Goal: Task Accomplishment & Management: Complete application form

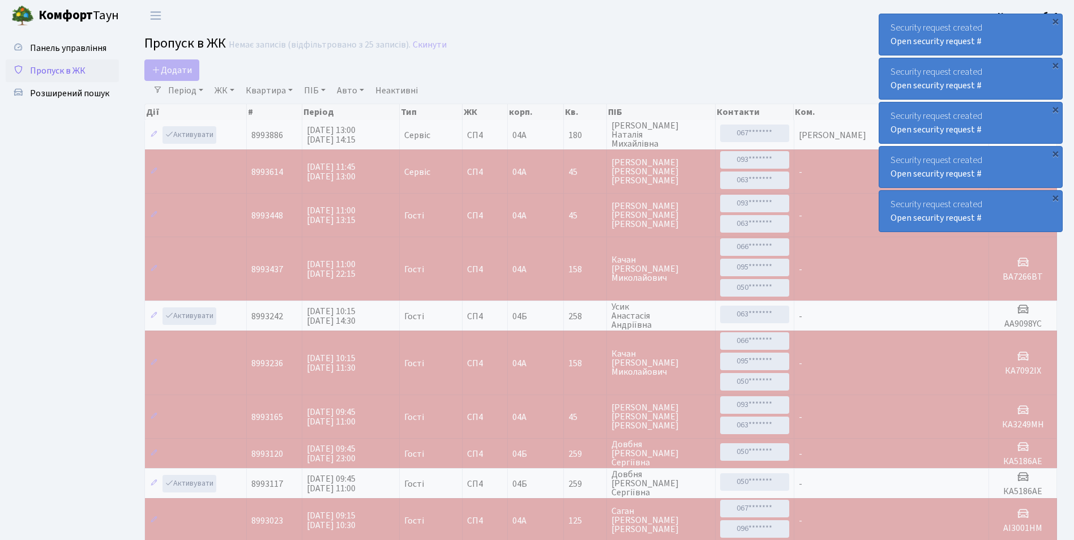
select select "25"
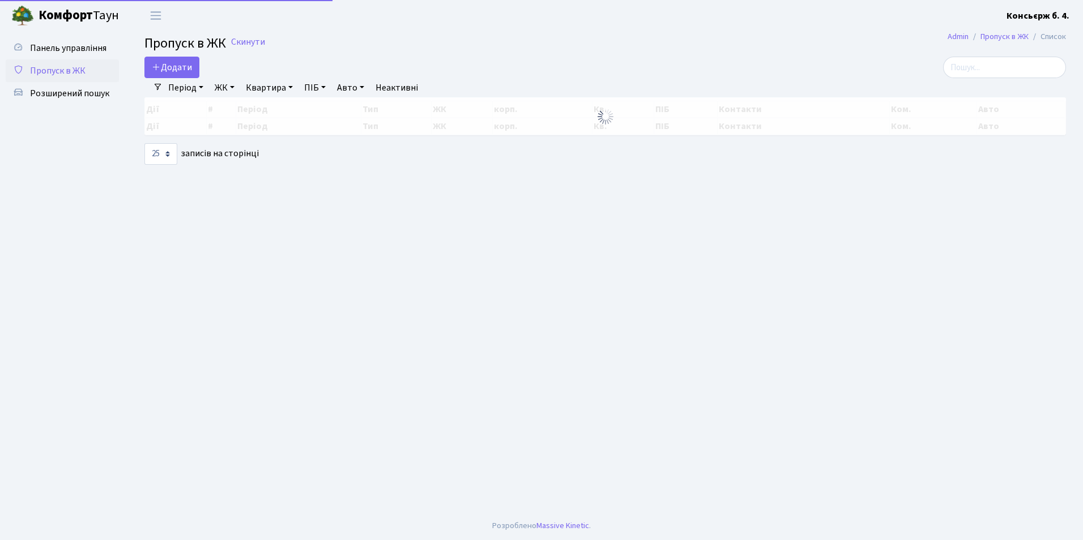
select select "25"
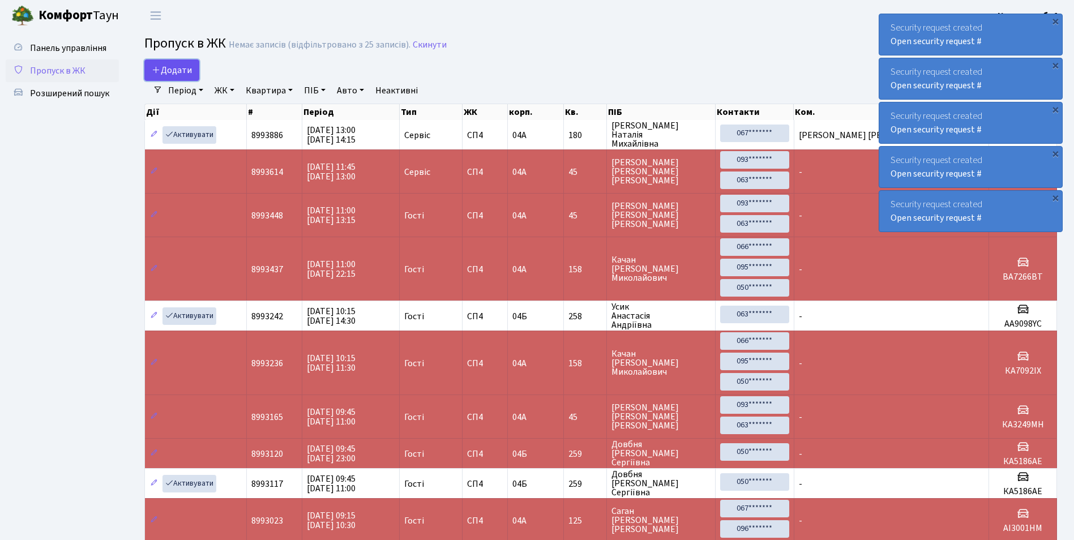
click at [168, 66] on span "Додати" at bounding box center [172, 70] width 40 height 12
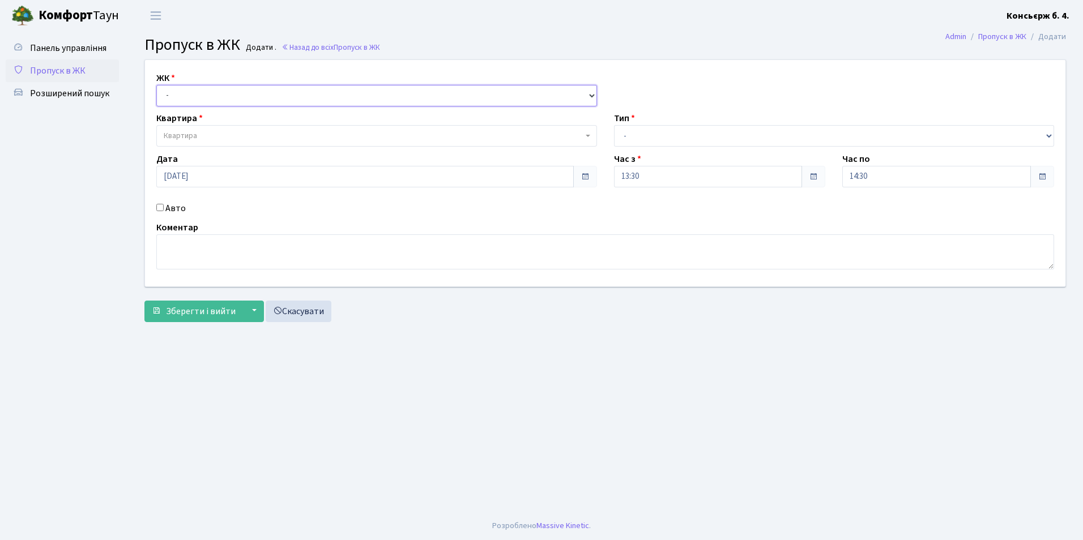
click at [223, 102] on select "- СП4, Столичне шосе, 5" at bounding box center [376, 96] width 441 height 22
select select "325"
click at [156, 85] on select "- СП4, Столичне шосе, 5" at bounding box center [376, 96] width 441 height 22
select select
click at [226, 131] on span "Квартира" at bounding box center [373, 135] width 419 height 11
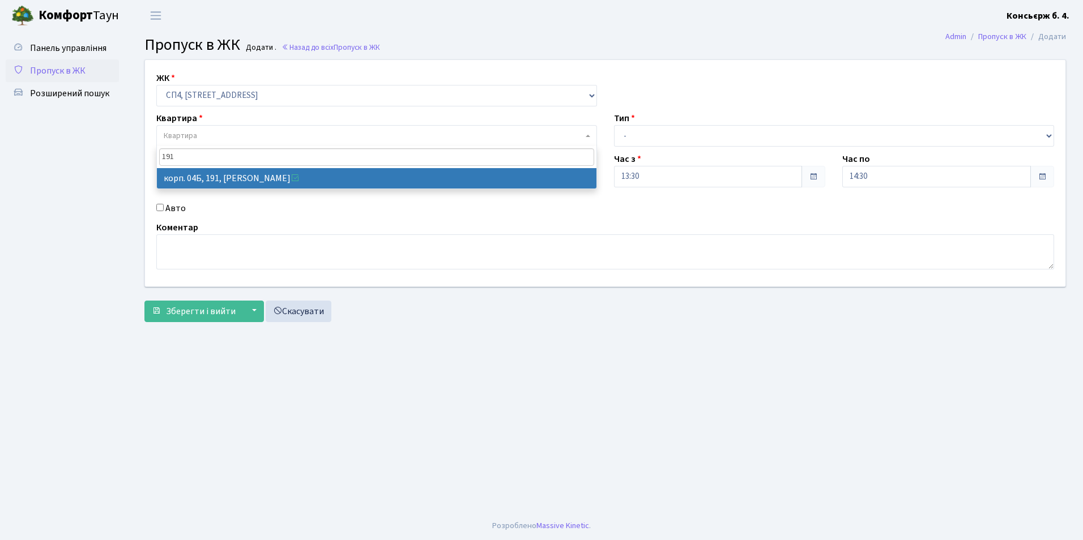
type input "191"
select select "21219"
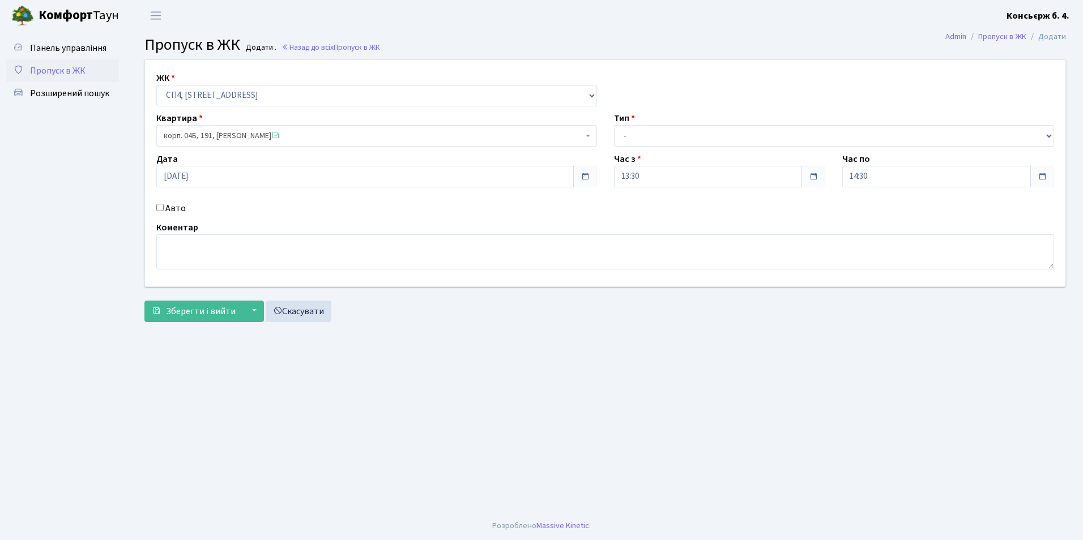
click at [162, 210] on input "Авто" at bounding box center [159, 207] width 7 height 7
checkbox input "true"
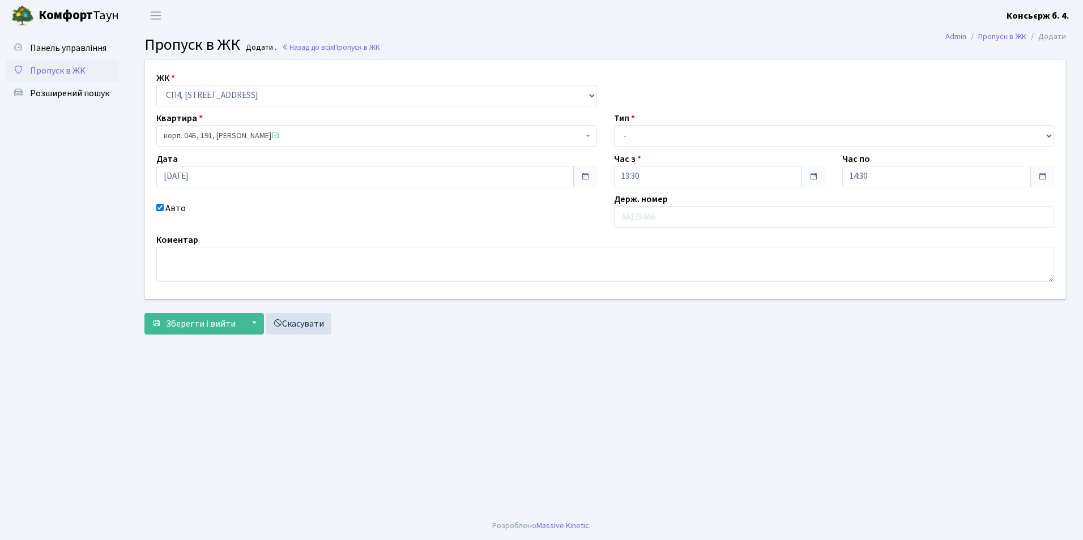
click at [610, 130] on div "Тип - Доставка Таксі Гості Сервіс" at bounding box center [834, 129] width 458 height 35
click at [614, 134] on select "- Доставка Таксі Гості Сервіс" at bounding box center [834, 136] width 441 height 22
select select "1"
click at [614, 125] on select "- Доставка Таксі Гості Сервіс" at bounding box center [834, 136] width 441 height 22
click at [691, 216] on input "text" at bounding box center [834, 217] width 441 height 22
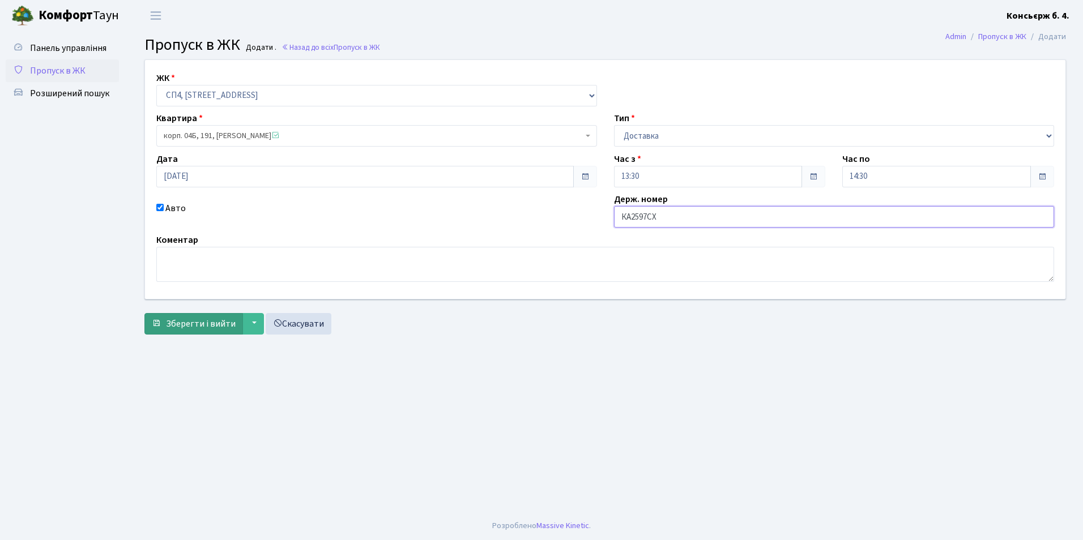
type input "КА2597СХ"
click at [198, 327] on span "Зберегти і вийти" at bounding box center [201, 324] width 70 height 12
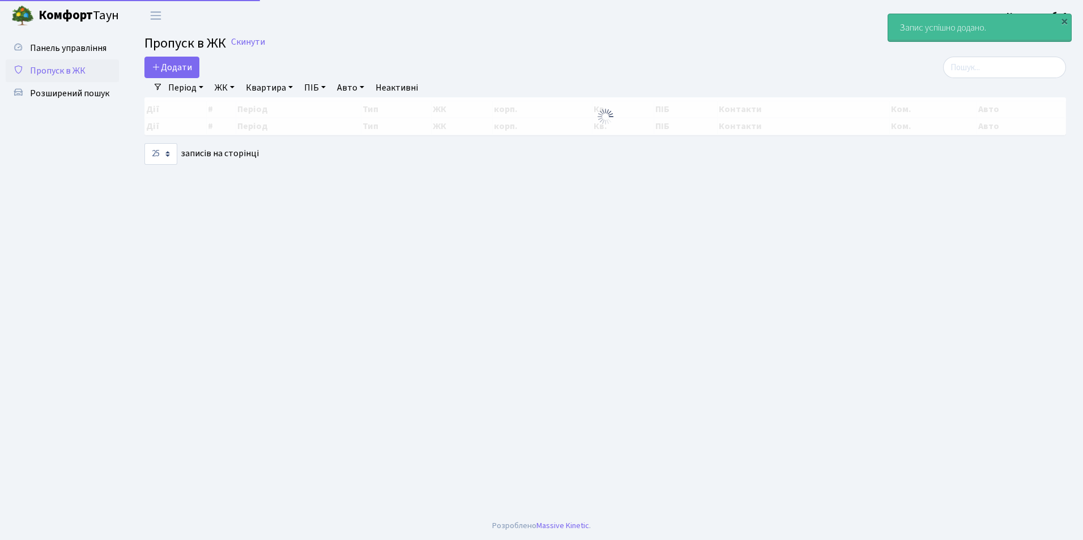
select select "25"
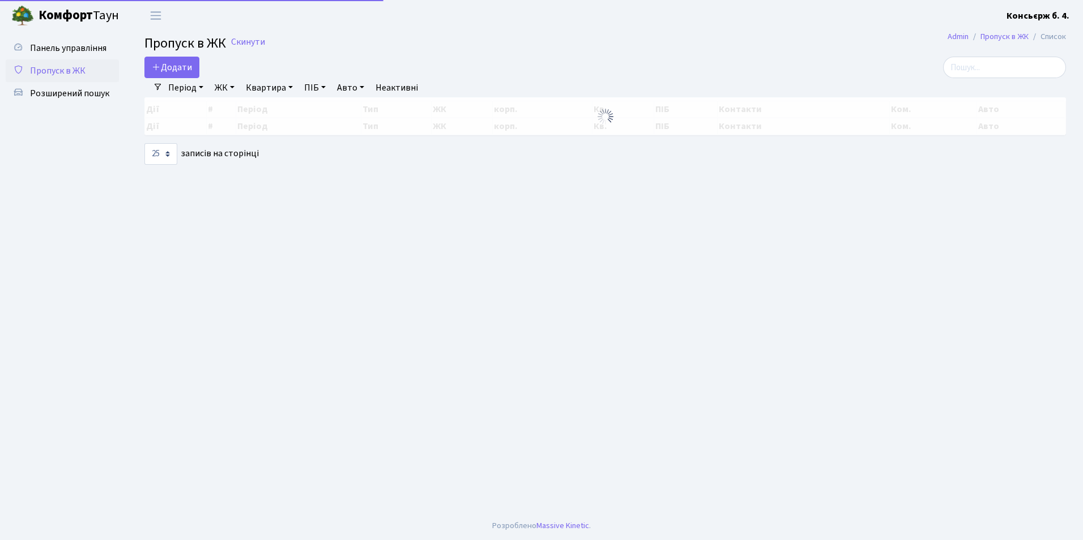
select select "25"
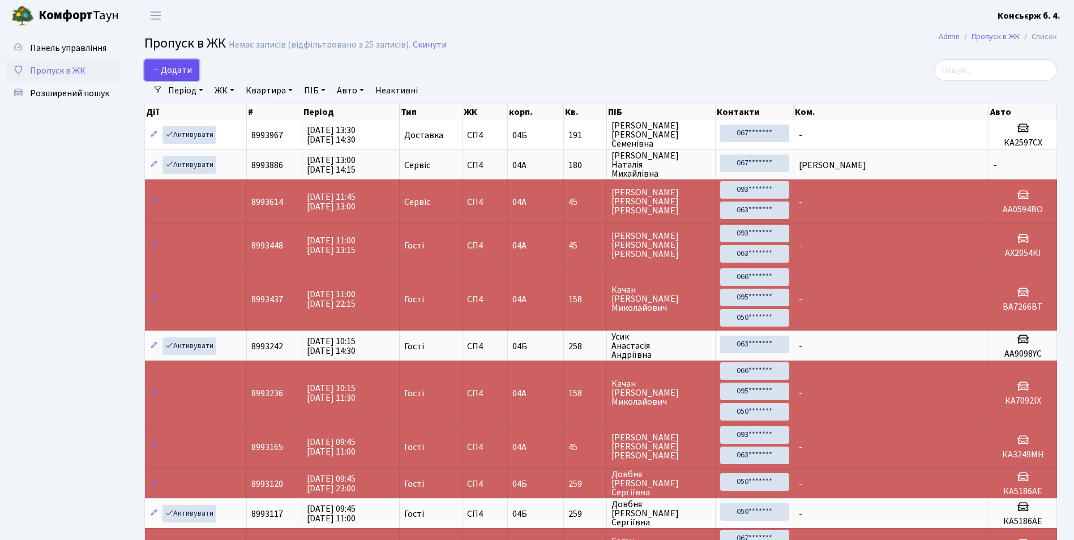
click at [194, 67] on link "Додати" at bounding box center [171, 70] width 55 height 22
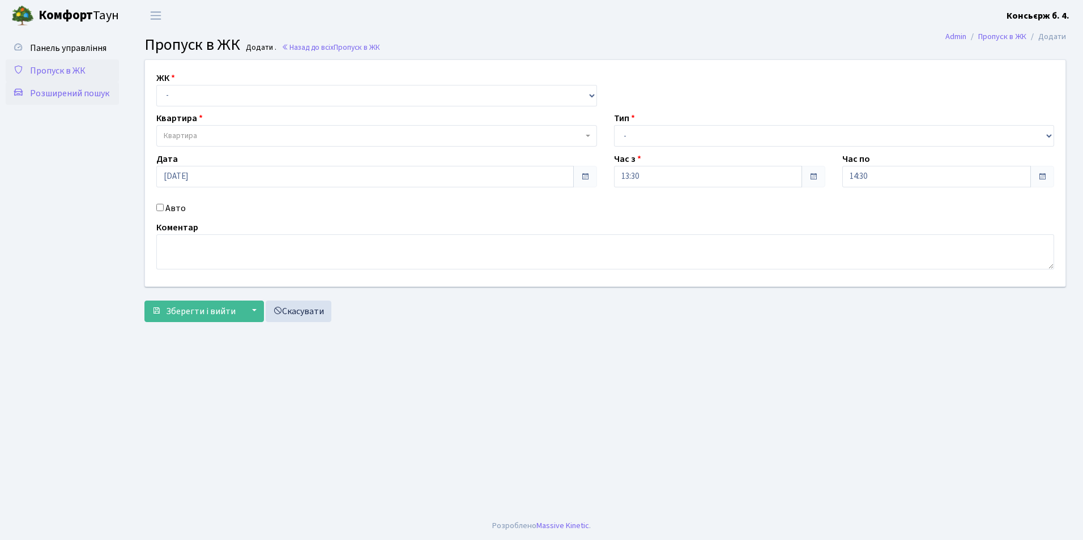
click at [53, 99] on span "Розширений пошук" at bounding box center [69, 93] width 79 height 12
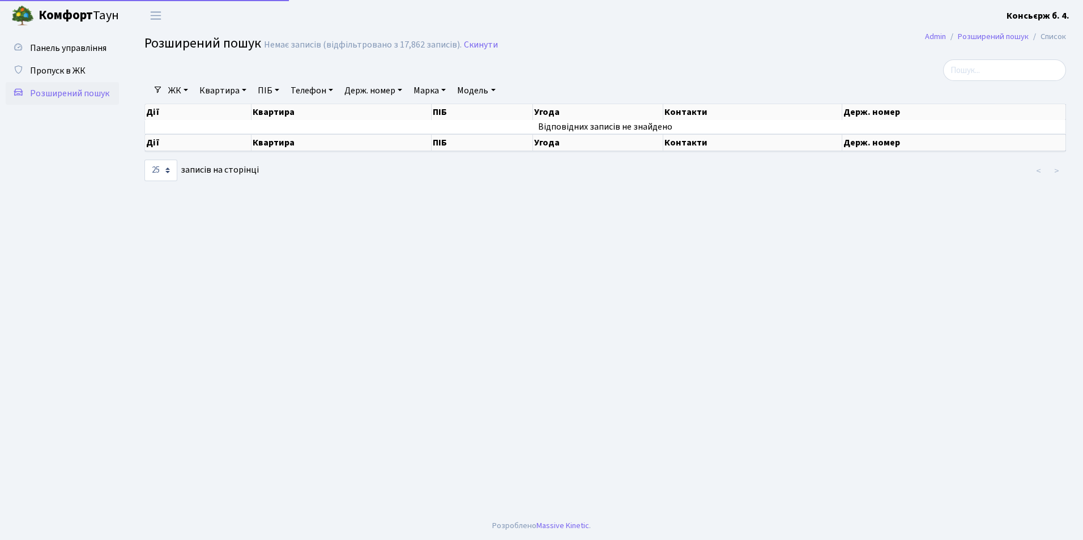
select select "25"
click at [89, 70] on link "Пропуск в ЖК" at bounding box center [62, 70] width 113 height 23
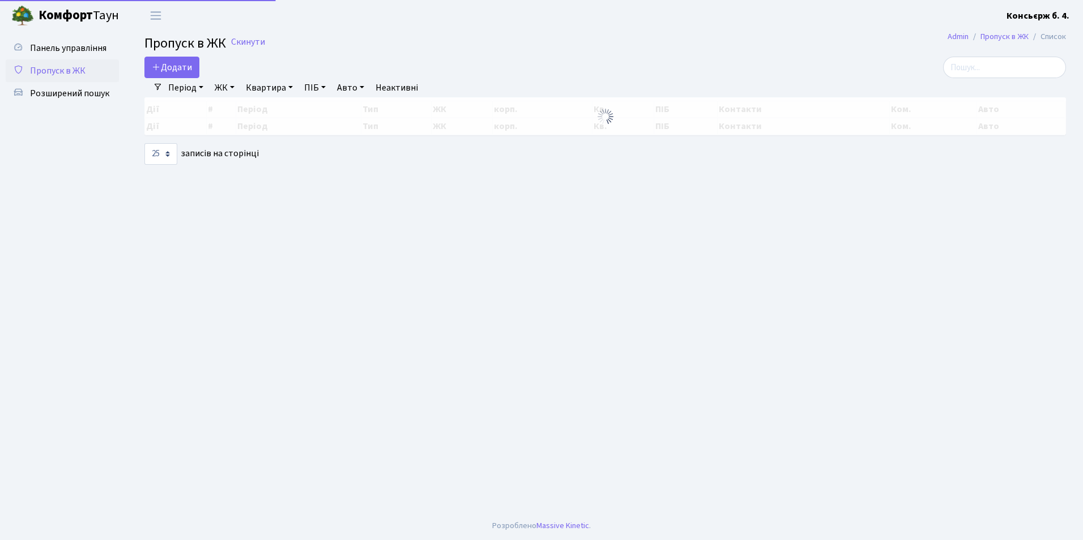
select select "25"
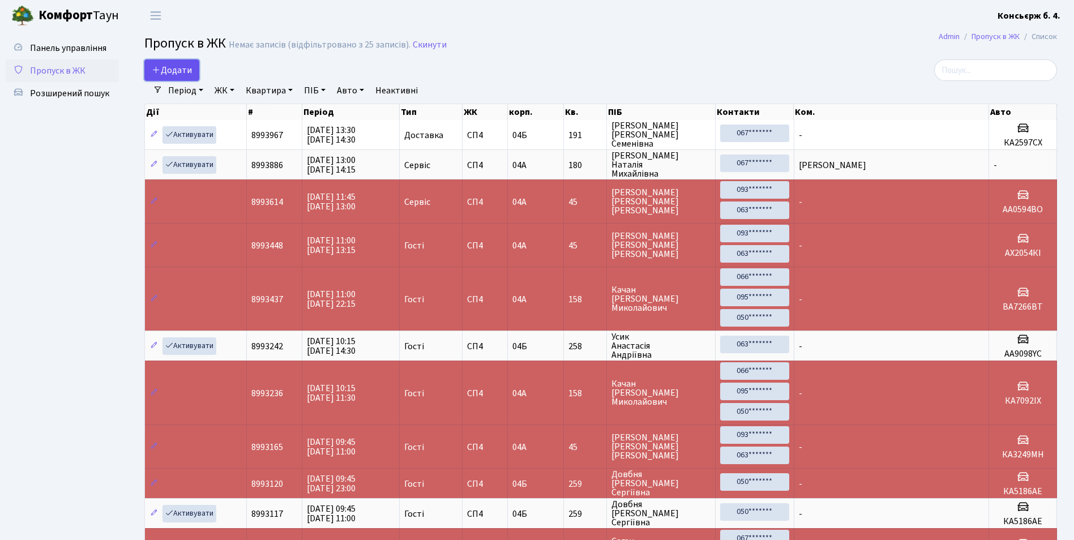
click at [163, 66] on span "Додати" at bounding box center [172, 70] width 40 height 12
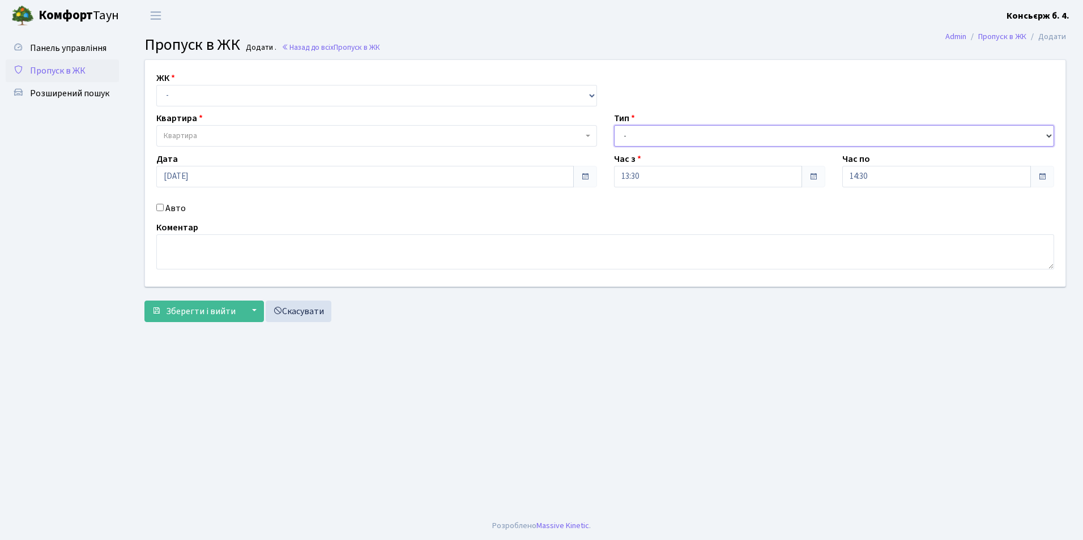
click at [822, 142] on select "- Доставка Таксі Гості Сервіс" at bounding box center [834, 136] width 441 height 22
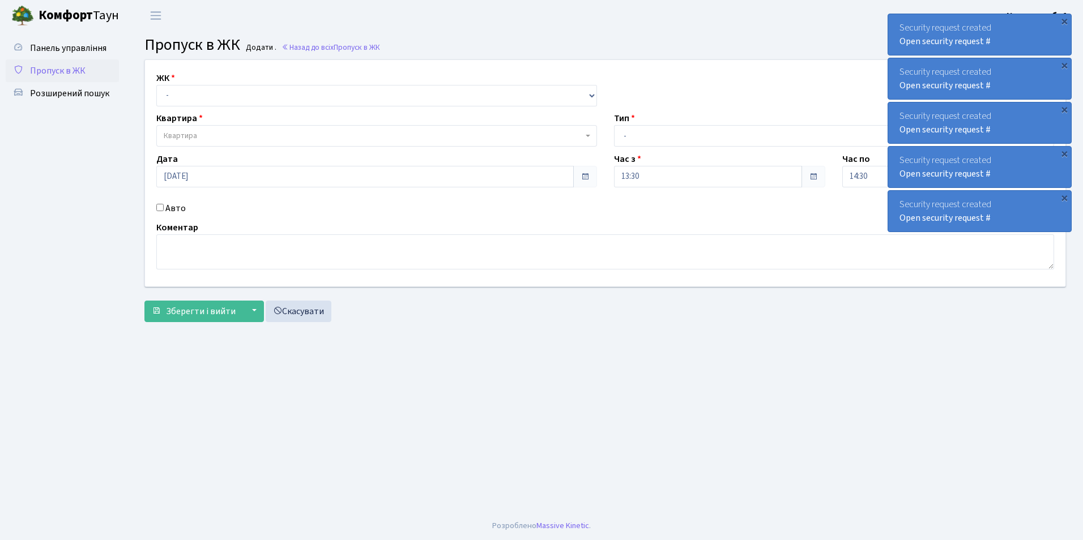
click at [89, 74] on link "Пропуск в ЖК" at bounding box center [62, 70] width 113 height 23
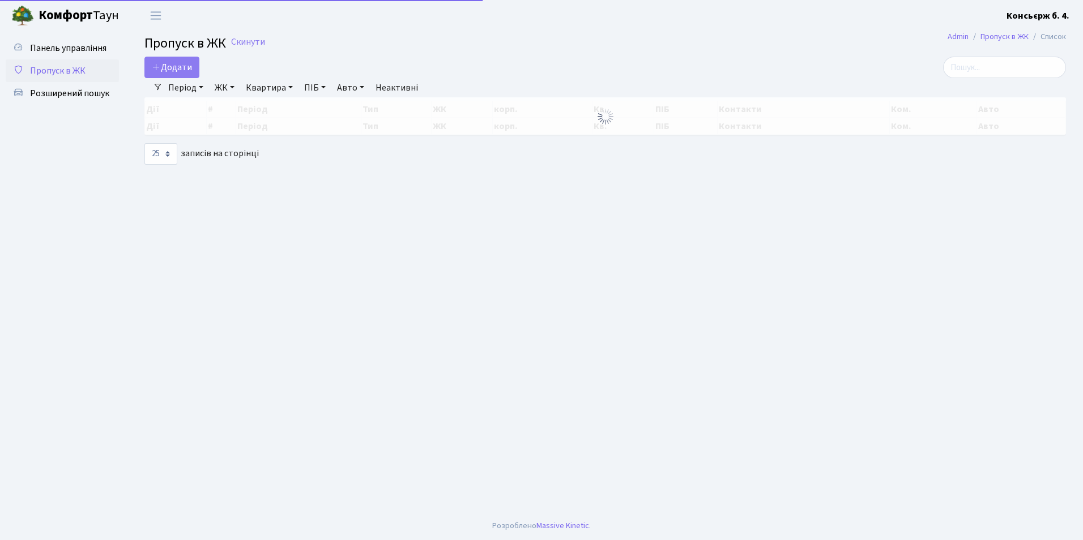
select select "25"
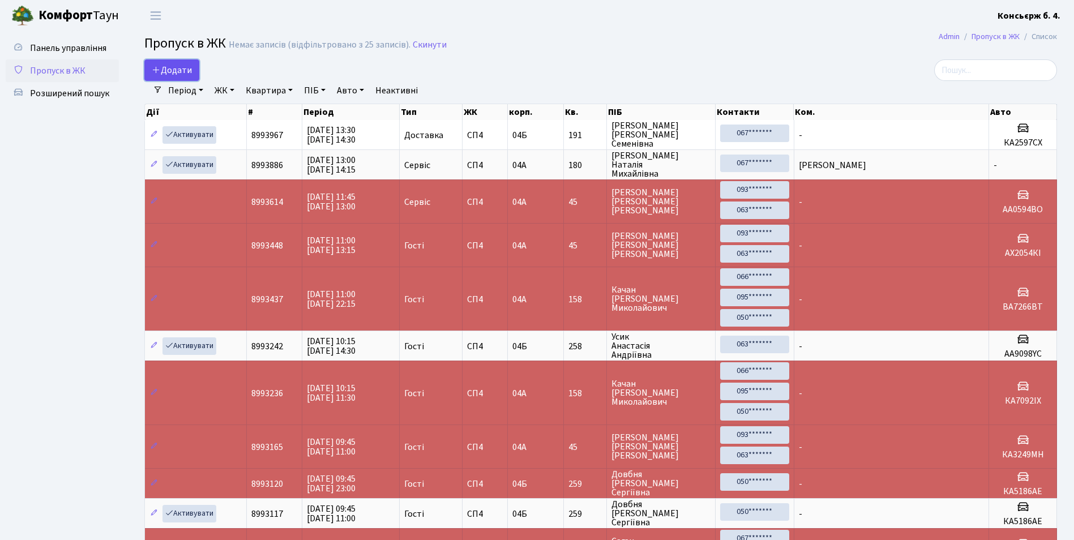
click at [173, 74] on span "Додати" at bounding box center [172, 70] width 40 height 12
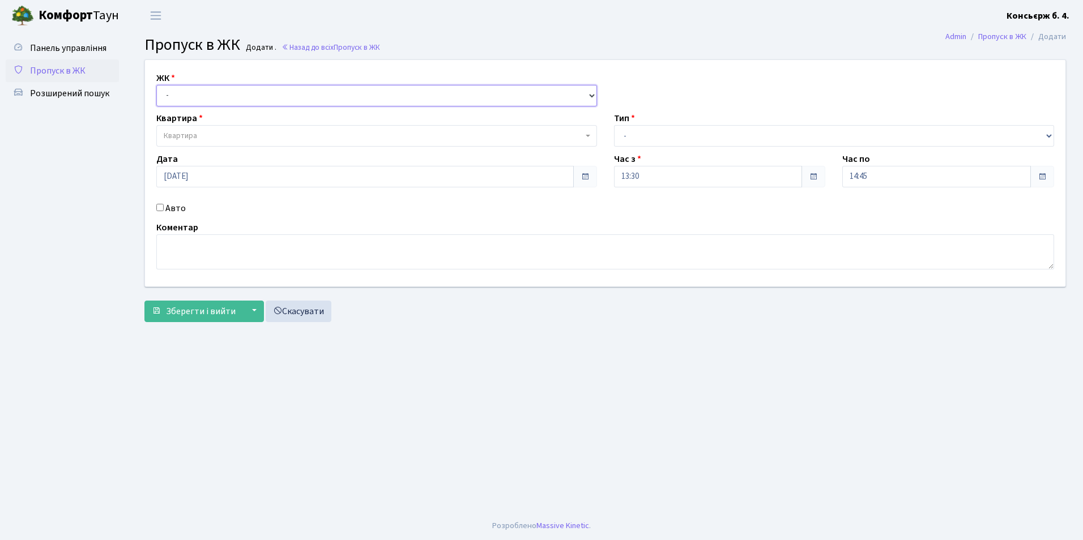
click at [197, 103] on select "- [STREET_ADDRESS]" at bounding box center [376, 96] width 441 height 22
select select "325"
click at [156, 85] on select "- [STREET_ADDRESS]" at bounding box center [376, 96] width 441 height 22
select select
click at [181, 140] on span "Квартира" at bounding box center [180, 135] width 33 height 11
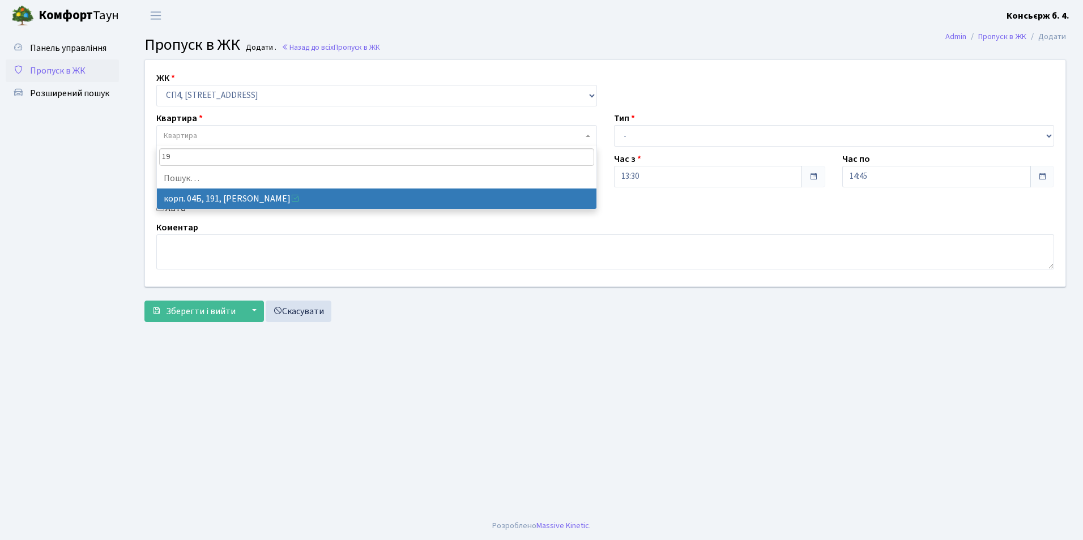
type input "1"
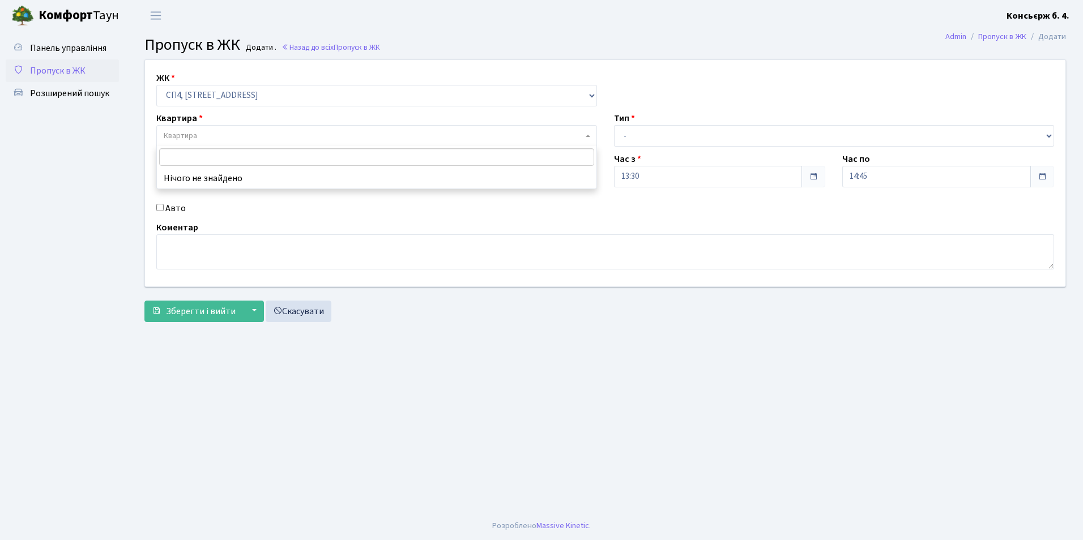
click at [80, 79] on link "Пропуск в ЖК" at bounding box center [62, 70] width 113 height 23
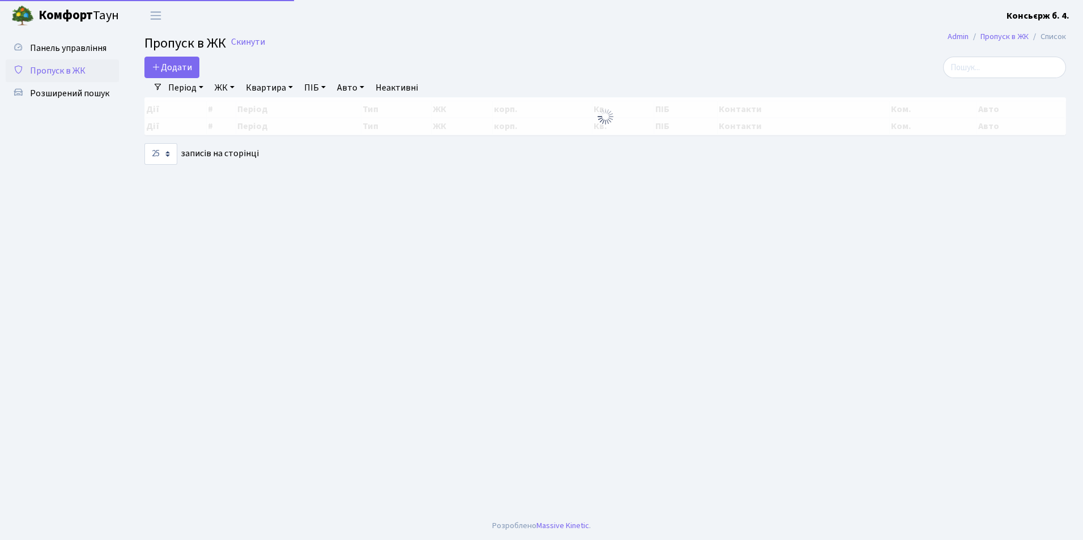
select select "25"
